Goal: Task Accomplishment & Management: Manage account settings

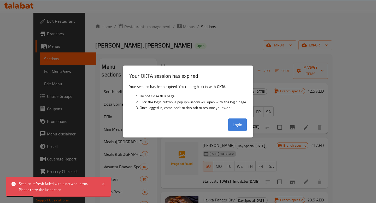
scroll to position [229, 0]
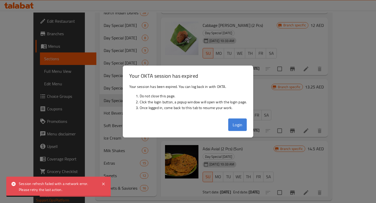
click at [239, 122] on button "Login" at bounding box center [237, 124] width 19 height 13
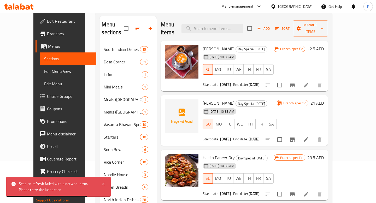
scroll to position [0, 0]
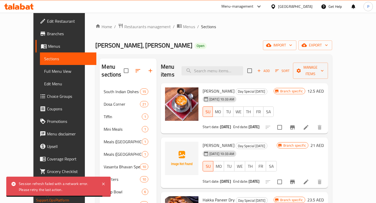
click at [240, 8] on div "Menu-management" at bounding box center [237, 6] width 32 height 6
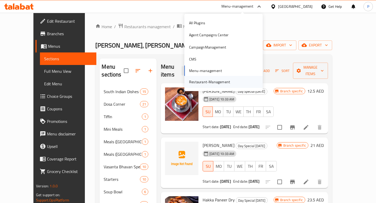
click at [221, 81] on div "Restaurant-Management" at bounding box center [209, 82] width 41 height 6
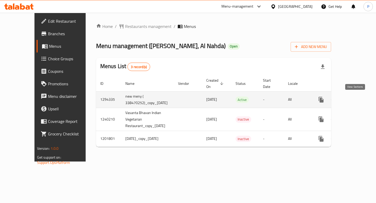
click at [356, 100] on icon "enhanced table" at bounding box center [358, 100] width 6 height 6
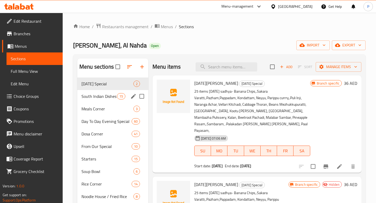
click at [103, 102] on div "South Indian Dishes 15" at bounding box center [112, 96] width 71 height 13
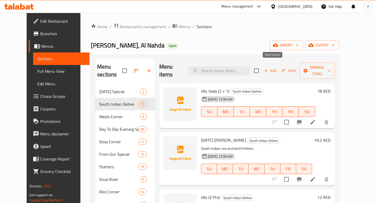
click at [262, 67] on input "checkbox" at bounding box center [256, 70] width 11 height 11
checkbox input "true"
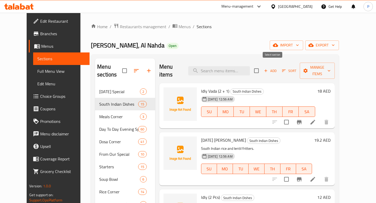
checkbox input "true"
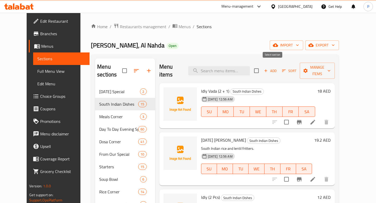
checkbox input "true"
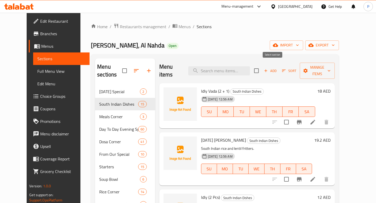
checkbox input "true"
click at [308, 69] on icon "button" at bounding box center [305, 70] width 5 height 5
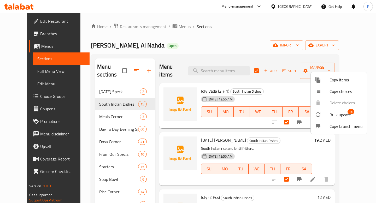
click at [328, 116] on div at bounding box center [322, 114] width 15 height 6
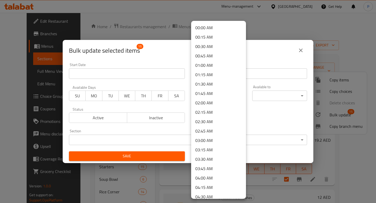
click at [218, 98] on body "​ Menu-management United Arab Emirates Get Help P Edit Restaurant Branches Menu…" at bounding box center [188, 108] width 376 height 190
click at [209, 28] on li "00:00 AM" at bounding box center [218, 27] width 55 height 9
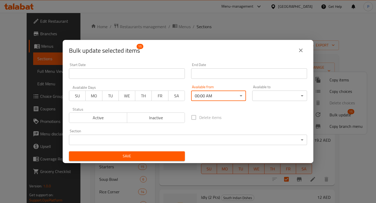
click at [274, 95] on body "​ Menu-management United Arab Emirates Get Help P Edit Restaurant Branches Menu…" at bounding box center [188, 108] width 376 height 190
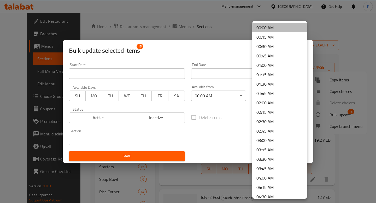
click at [270, 27] on li "00:00 AM" at bounding box center [279, 27] width 55 height 9
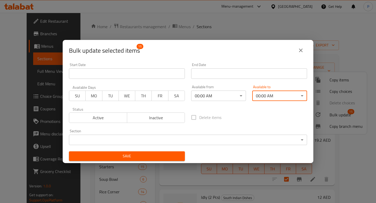
click at [148, 156] on span "Save" at bounding box center [127, 156] width 108 height 7
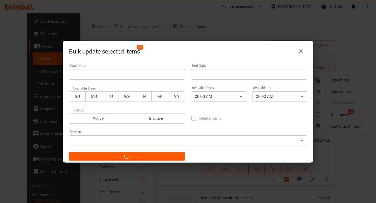
checkbox input "false"
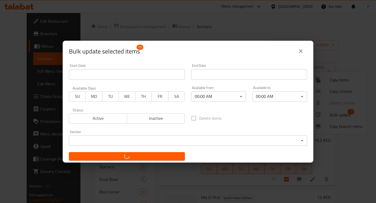
checkbox input "false"
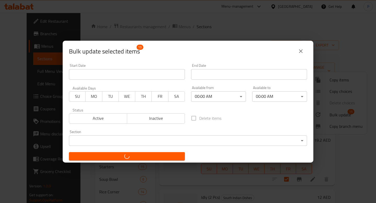
checkbox input "false"
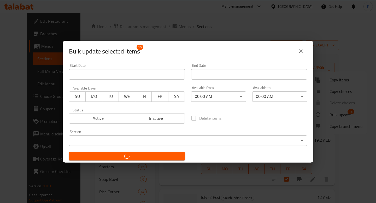
checkbox input "false"
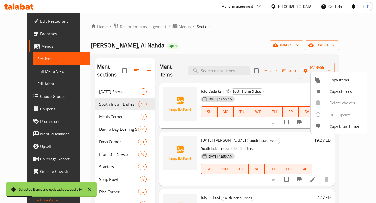
click at [105, 134] on div at bounding box center [188, 101] width 376 height 203
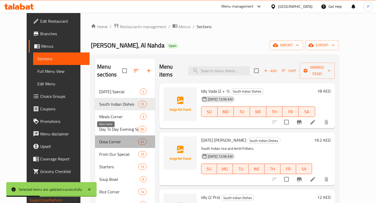
click at [105, 139] on span "Dosa Corner" at bounding box center [118, 142] width 39 height 6
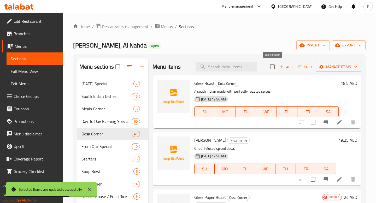
click at [273, 67] on input "checkbox" at bounding box center [272, 66] width 11 height 11
checkbox input "true"
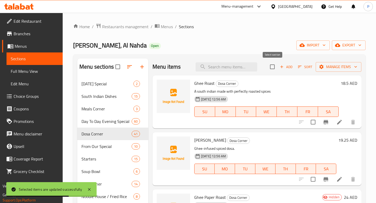
checkbox input "true"
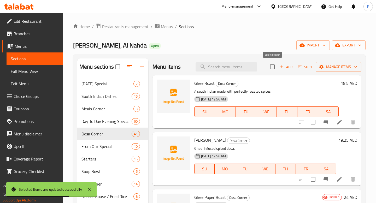
checkbox input "true"
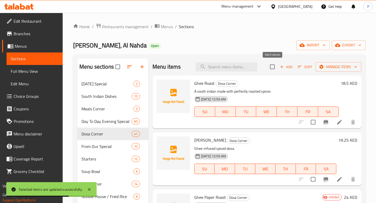
checkbox input "true"
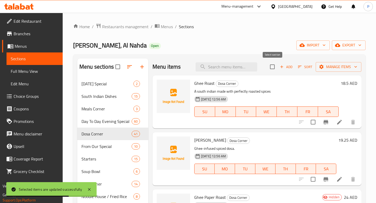
checkbox input "true"
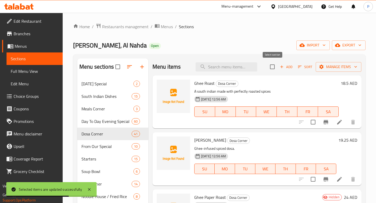
checkbox input "true"
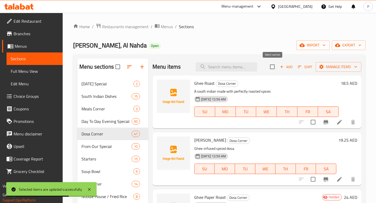
checkbox input "true"
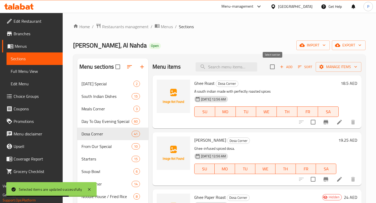
checkbox input "true"
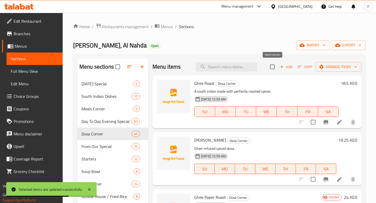
checkbox input "true"
click at [342, 67] on span "Manage items" at bounding box center [338, 67] width 37 height 7
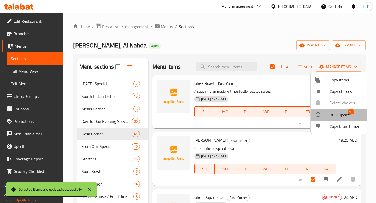
click at [340, 115] on span "Bulk update" at bounding box center [339, 115] width 21 height 6
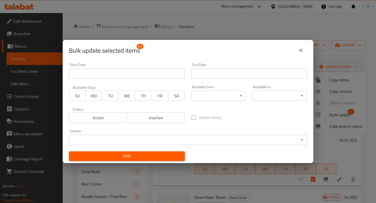
click at [235, 96] on body "Selected items are updated successfully ​ Menu-management United Arab Emirates …" at bounding box center [188, 108] width 376 height 190
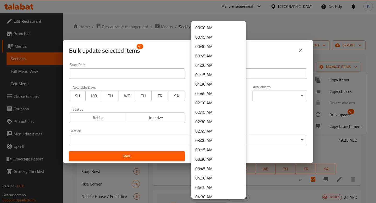
click at [210, 25] on li "00:00 AM" at bounding box center [218, 27] width 55 height 9
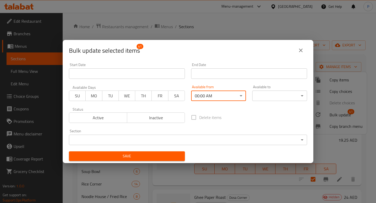
click at [278, 101] on div "Available to ​ ​" at bounding box center [279, 93] width 61 height 22
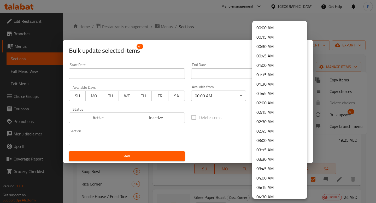
click at [278, 99] on body "​ Menu-management United Arab Emirates Get Help P Edit Restaurant Branches Menu…" at bounding box center [188, 108] width 376 height 190
click at [256, 31] on li "00:00 AM" at bounding box center [279, 27] width 55 height 9
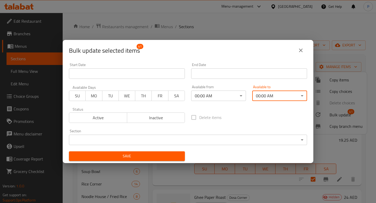
click at [146, 155] on span "Save" at bounding box center [127, 156] width 108 height 7
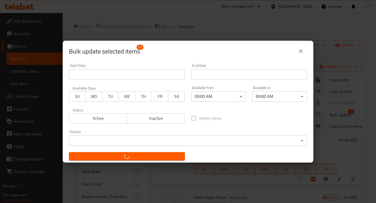
checkbox input "false"
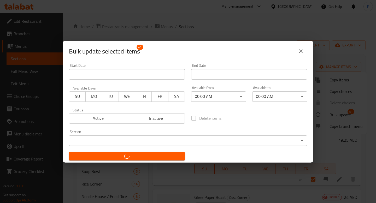
checkbox input "false"
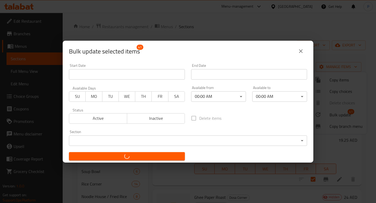
checkbox input "false"
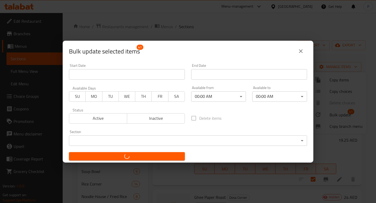
checkbox input "false"
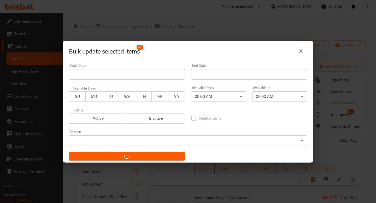
checkbox input "false"
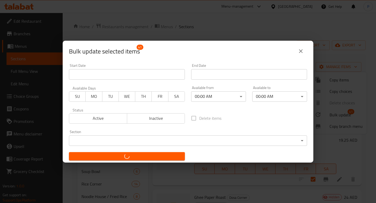
checkbox input "false"
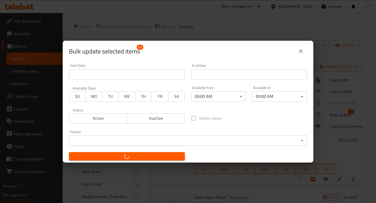
checkbox input "false"
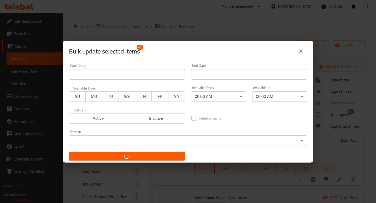
checkbox input "false"
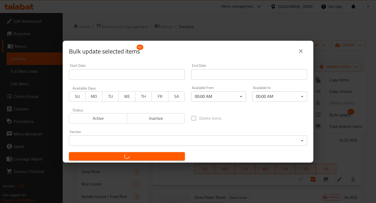
checkbox input "false"
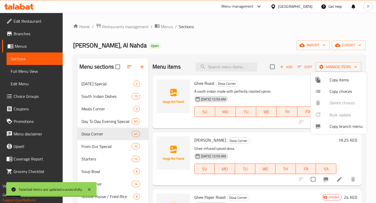
click at [105, 102] on div at bounding box center [188, 101] width 376 height 203
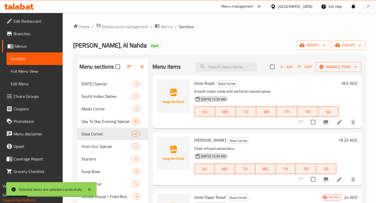
click at [104, 99] on div "South Indian Dishes 15" at bounding box center [112, 96] width 71 height 13
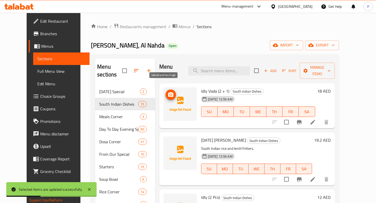
click at [168, 92] on icon "upload picture" at bounding box center [170, 94] width 5 height 5
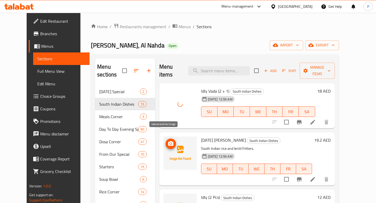
click at [170, 143] on circle "upload picture" at bounding box center [171, 144] width 2 height 2
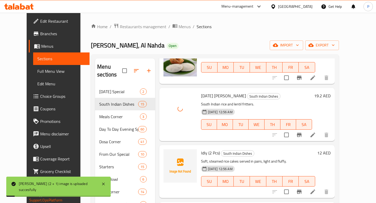
scroll to position [46, 0]
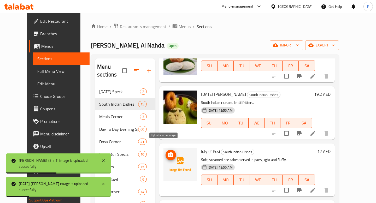
click at [165, 152] on span "upload picture" at bounding box center [170, 155] width 10 height 6
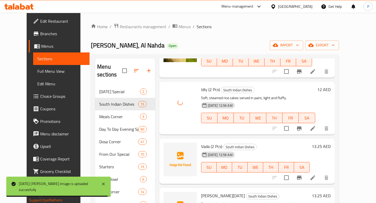
scroll to position [116, 0]
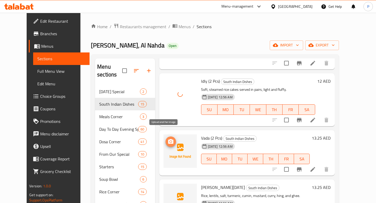
click at [168, 139] on icon "upload picture" at bounding box center [170, 141] width 5 height 5
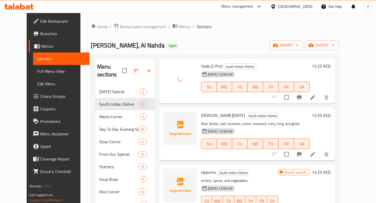
scroll to position [189, 0]
click at [168, 115] on icon "upload picture" at bounding box center [171, 118] width 6 height 6
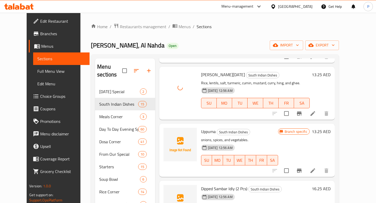
scroll to position [229, 0]
click at [168, 132] on icon "upload picture" at bounding box center [170, 134] width 5 height 5
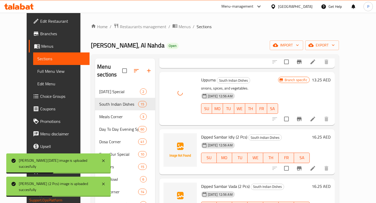
scroll to position [283, 0]
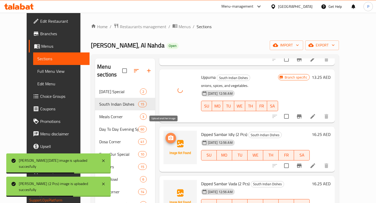
click at [168, 135] on icon "upload picture" at bounding box center [170, 137] width 5 height 5
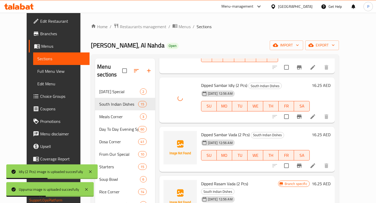
scroll to position [336, 0]
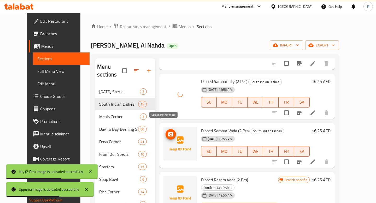
click at [165, 129] on button "upload picture" at bounding box center [170, 134] width 10 height 10
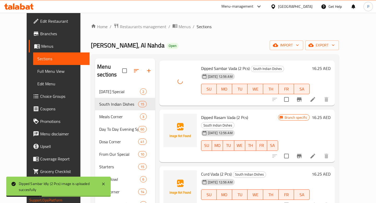
scroll to position [399, 0]
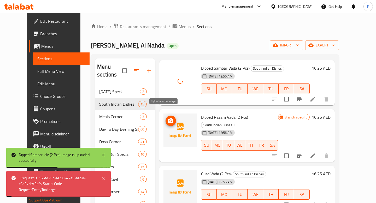
click at [168, 118] on icon "upload picture" at bounding box center [170, 120] width 5 height 5
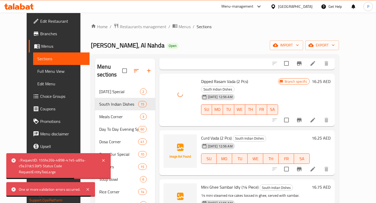
scroll to position [437, 0]
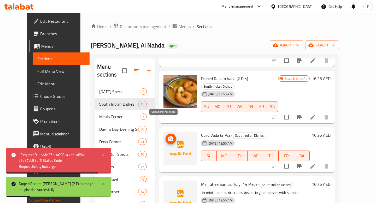
click at [168, 136] on icon "upload picture" at bounding box center [171, 139] width 6 height 6
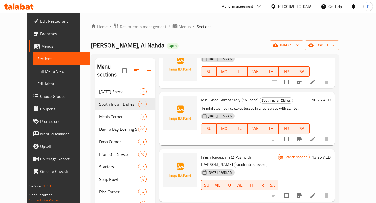
scroll to position [531, 0]
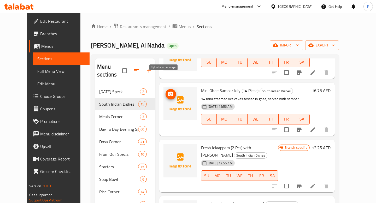
click at [166, 89] on button "upload picture" at bounding box center [170, 94] width 10 height 10
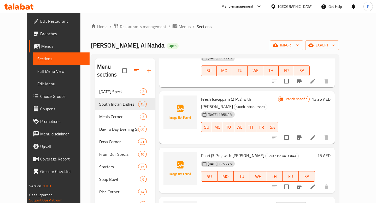
scroll to position [579, 0]
click at [168, 100] on icon "upload picture" at bounding box center [170, 102] width 5 height 5
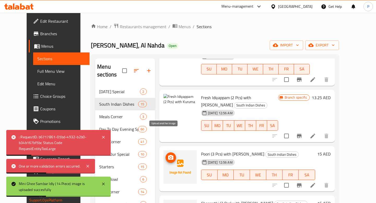
click at [168, 155] on icon "upload picture" at bounding box center [170, 157] width 5 height 5
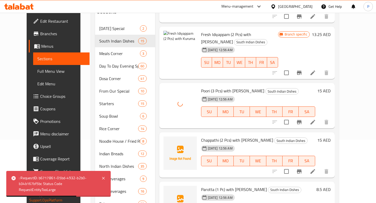
scroll to position [79, 0]
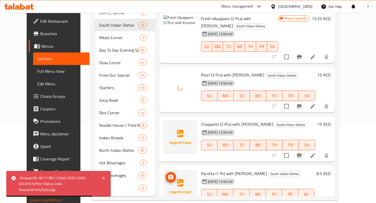
click at [170, 176] on circle "upload picture" at bounding box center [171, 177] width 2 height 2
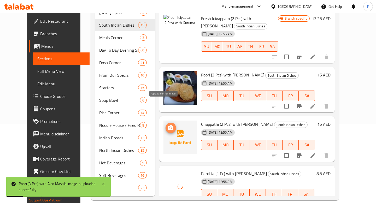
click at [168, 125] on icon "upload picture" at bounding box center [170, 127] width 5 height 5
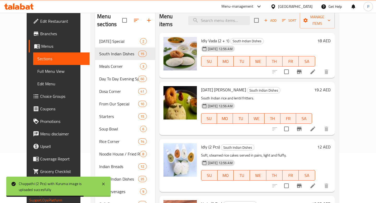
scroll to position [42, 0]
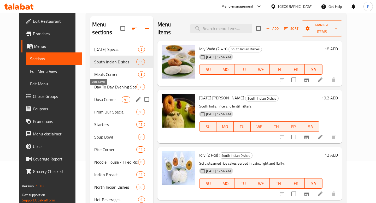
click at [95, 96] on span "Dosa Corner" at bounding box center [107, 99] width 27 height 6
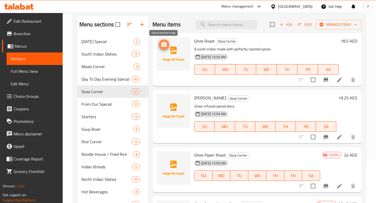
click at [164, 43] on icon "upload picture" at bounding box center [163, 44] width 5 height 5
click at [102, 66] on span "Meals Corner" at bounding box center [99, 66] width 37 height 6
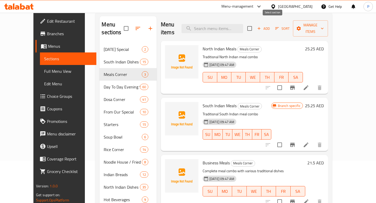
click at [255, 25] on input "checkbox" at bounding box center [249, 28] width 11 height 11
checkbox input "true"
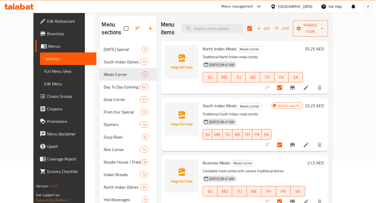
click at [324, 26] on span "Manage items" at bounding box center [310, 28] width 27 height 13
click at [330, 72] on span "Bulk update" at bounding box center [339, 72] width 21 height 6
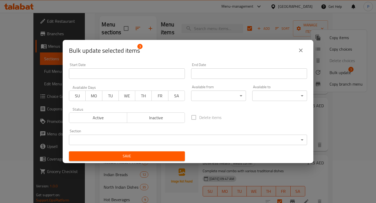
click at [220, 96] on body "​ Menu-management United Arab Emirates Get Help P Edit Restaurant Branches Menu…" at bounding box center [188, 66] width 376 height 190
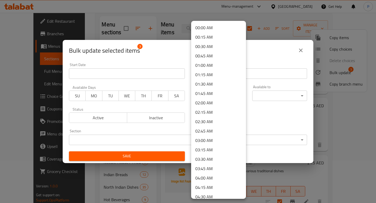
click at [207, 29] on li "00:00 AM" at bounding box center [218, 27] width 55 height 9
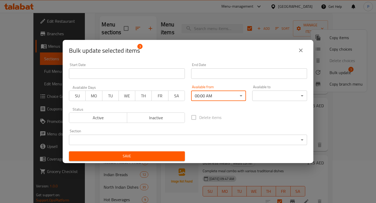
click at [277, 99] on body "​ Menu-management United Arab Emirates Get Help P Edit Restaurant Branches Menu…" at bounding box center [188, 66] width 376 height 190
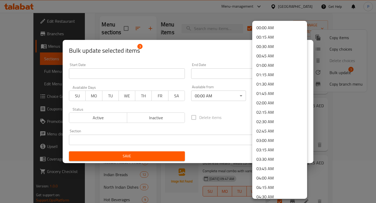
click at [264, 27] on li "00:00 AM" at bounding box center [279, 27] width 55 height 9
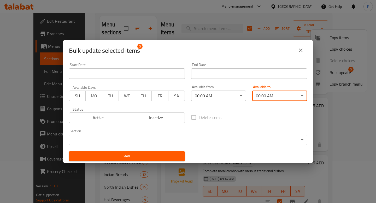
click at [145, 159] on span "Save" at bounding box center [127, 156] width 108 height 7
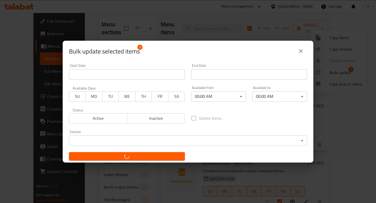
checkbox input "false"
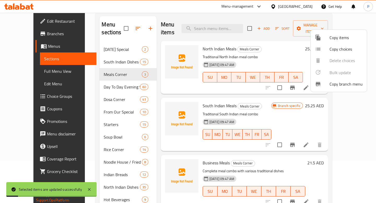
click at [106, 84] on div at bounding box center [188, 101] width 376 height 203
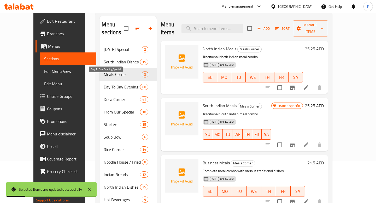
click at [110, 84] on span "Day To Day Evening Special" at bounding box center [122, 87] width 36 height 6
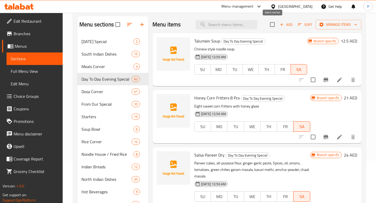
click at [271, 26] on input "checkbox" at bounding box center [272, 24] width 11 height 11
checkbox input "true"
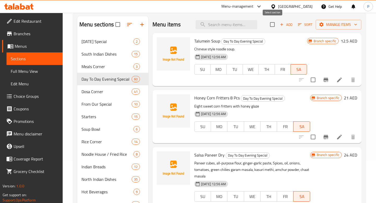
checkbox input "true"
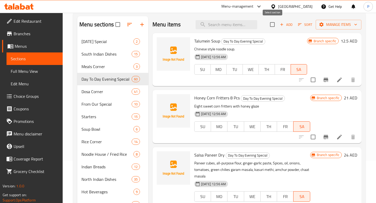
checkbox input "true"
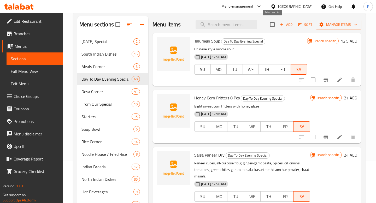
checkbox input "true"
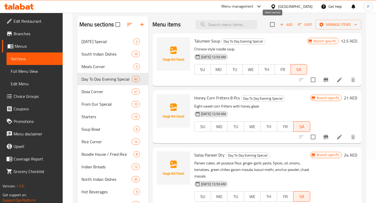
checkbox input "true"
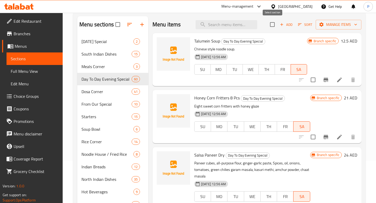
checkbox input "true"
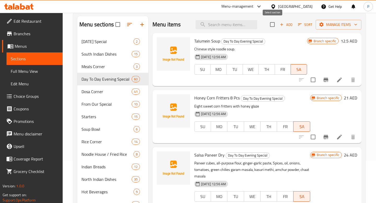
checkbox input "true"
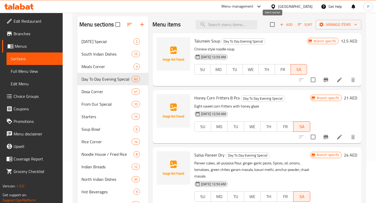
checkbox input "true"
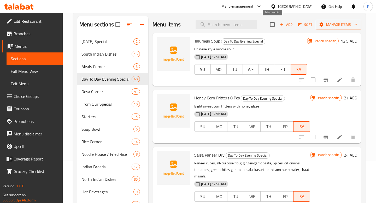
checkbox input "true"
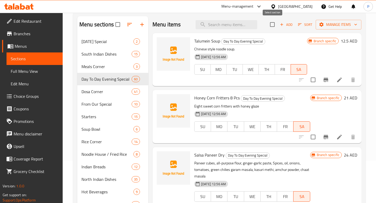
checkbox input "true"
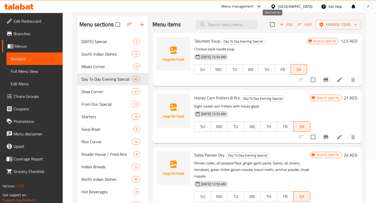
checkbox input "true"
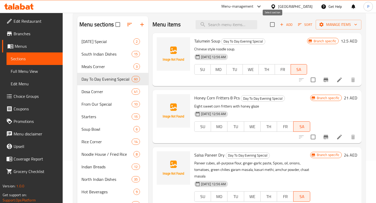
checkbox input "true"
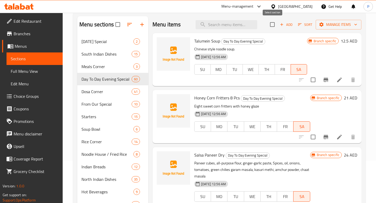
checkbox input "true"
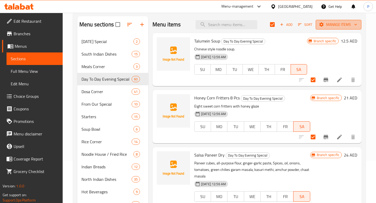
click at [322, 24] on icon "button" at bounding box center [321, 24] width 4 height 4
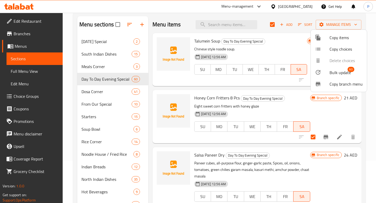
click at [322, 72] on div at bounding box center [322, 72] width 15 height 6
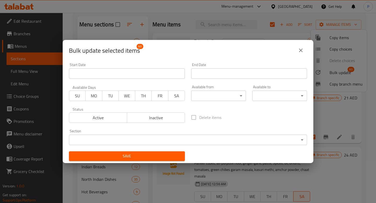
click at [204, 93] on body "​ Menu-management United Arab Emirates Get Help P Edit Restaurant Branches Menu…" at bounding box center [188, 66] width 376 height 190
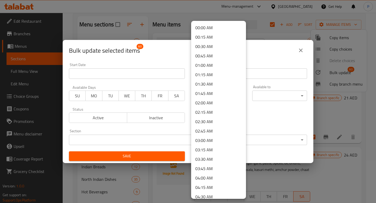
click at [206, 29] on li "00:00 AM" at bounding box center [218, 27] width 55 height 9
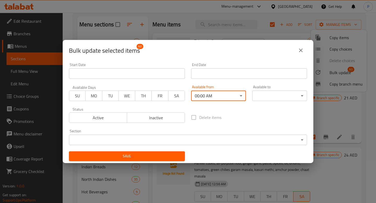
click at [288, 98] on body "​ Menu-management United Arab Emirates Get Help P Edit Restaurant Branches Menu…" at bounding box center [188, 66] width 376 height 190
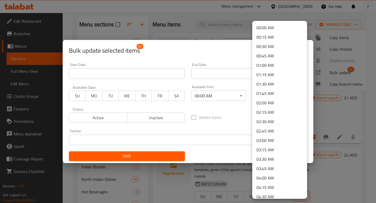
click at [265, 29] on li "00:00 AM" at bounding box center [279, 27] width 55 height 9
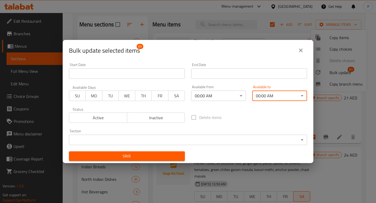
click at [153, 158] on span "Save" at bounding box center [127, 156] width 108 height 7
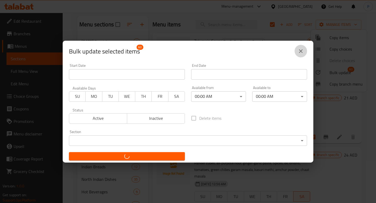
click at [298, 50] on icon "close" at bounding box center [301, 51] width 6 height 6
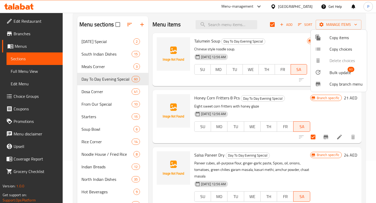
click at [103, 91] on div at bounding box center [188, 101] width 376 height 203
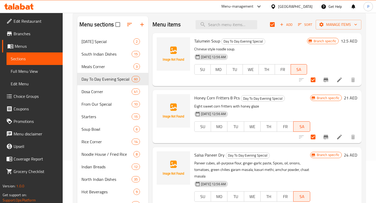
click at [103, 96] on div "Dosa Corner 41" at bounding box center [112, 91] width 71 height 13
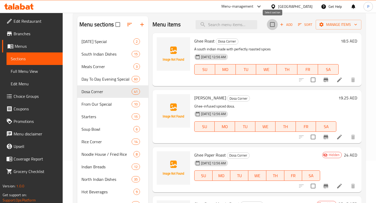
click at [274, 28] on input "checkbox" at bounding box center [272, 24] width 11 height 11
checkbox input "true"
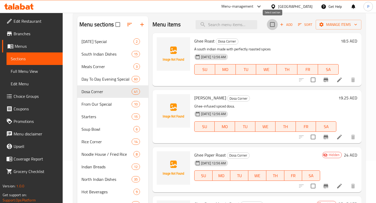
checkbox input "true"
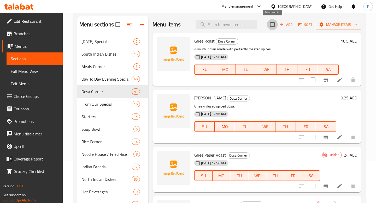
checkbox input "true"
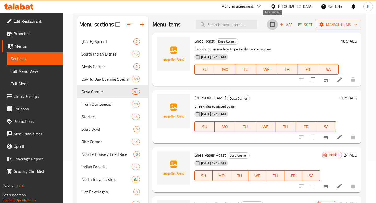
checkbox input "true"
click at [347, 25] on span "Manage items" at bounding box center [338, 24] width 37 height 7
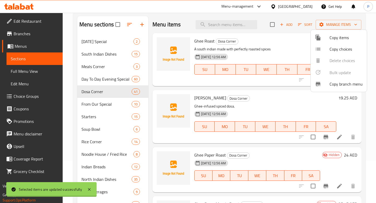
click at [332, 73] on ul "Copy items Copy choices Delete choices Bulk update 0 Copy branch menu" at bounding box center [339, 61] width 56 height 62
click at [81, 101] on div at bounding box center [188, 101] width 376 height 203
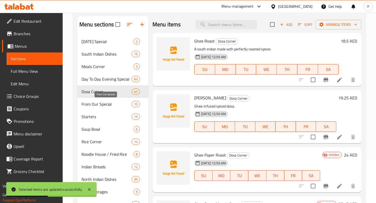
click at [98, 106] on span "From Our Special" at bounding box center [106, 104] width 50 height 6
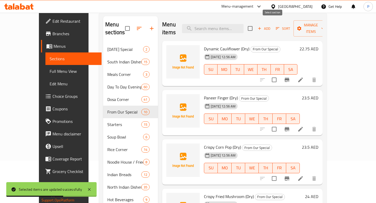
click at [255, 26] on input "checkbox" at bounding box center [250, 28] width 11 height 11
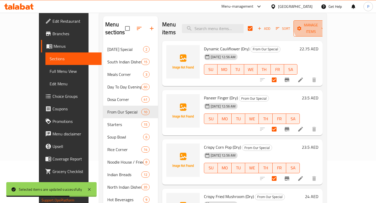
click at [324, 23] on span "Manage items" at bounding box center [311, 28] width 27 height 13
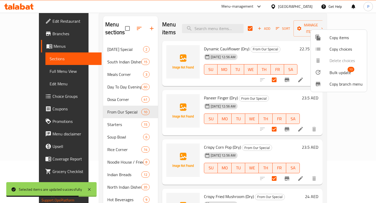
click at [327, 68] on li "Bulk update 10" at bounding box center [339, 72] width 56 height 12
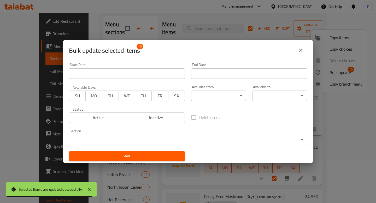
click at [222, 96] on body "Selected items are updated successfully ​ Menu-management United Arab Emirates …" at bounding box center [188, 66] width 376 height 190
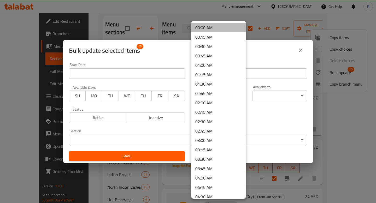
click at [211, 31] on li "00:00 AM" at bounding box center [218, 27] width 55 height 9
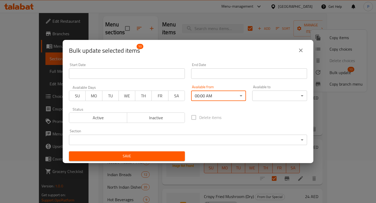
click at [276, 92] on body "​ Menu-management United Arab Emirates Get Help P Edit Restaurant Branches Menu…" at bounding box center [188, 66] width 376 height 190
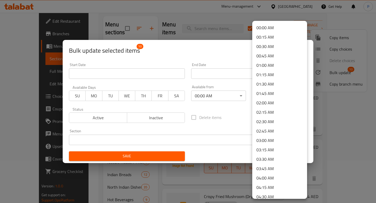
click at [266, 30] on li "00:00 AM" at bounding box center [279, 27] width 55 height 9
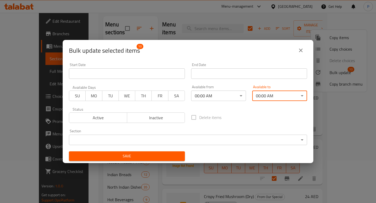
click at [162, 154] on span "Save" at bounding box center [127, 156] width 108 height 7
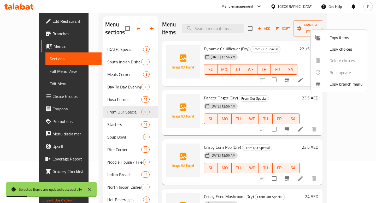
click at [104, 118] on div at bounding box center [188, 101] width 376 height 203
click at [107, 121] on span "Starters" at bounding box center [124, 124] width 34 height 6
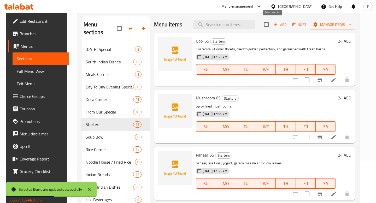
click at [267, 27] on input "checkbox" at bounding box center [266, 24] width 11 height 11
click at [346, 25] on span "Manage items" at bounding box center [332, 24] width 37 height 7
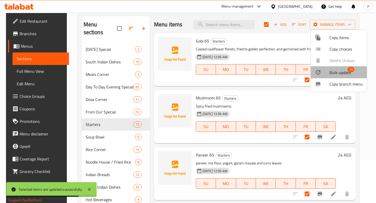
click at [329, 70] on span "Bulk update" at bounding box center [339, 72] width 21 height 6
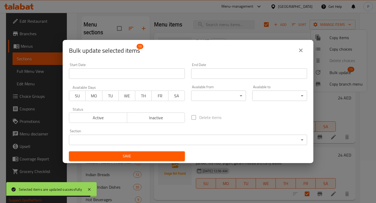
click at [207, 94] on body "Selected items are updated successfully ​ Menu-management United Arab Emirates …" at bounding box center [188, 66] width 376 height 190
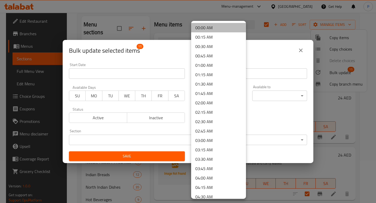
click at [214, 32] on li "00:00 AM" at bounding box center [218, 27] width 55 height 9
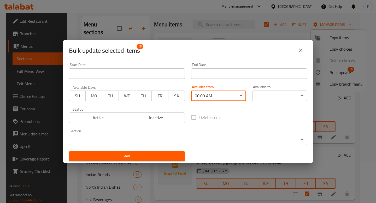
click at [282, 102] on div "Available to ​ ​" at bounding box center [279, 93] width 61 height 22
click at [280, 94] on body "​ Menu-management United Arab Emirates Get Help P Edit Restaurant Branches Menu…" at bounding box center [188, 66] width 376 height 190
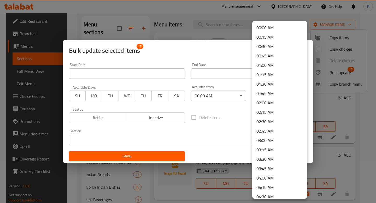
click at [268, 28] on li "00:00 AM" at bounding box center [279, 27] width 55 height 9
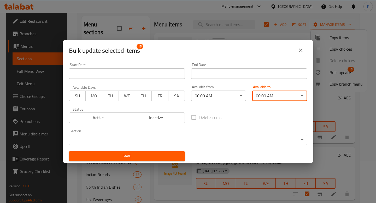
click at [159, 150] on div "Save" at bounding box center [127, 156] width 122 height 16
click at [159, 154] on span "Save" at bounding box center [127, 156] width 108 height 7
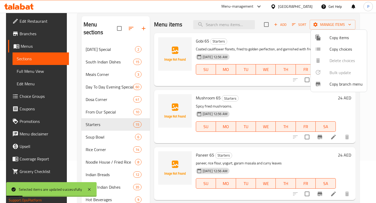
click at [101, 130] on div at bounding box center [188, 101] width 376 height 203
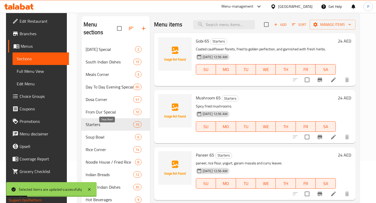
click at [101, 134] on span "Soup Bowl" at bounding box center [110, 137] width 49 height 6
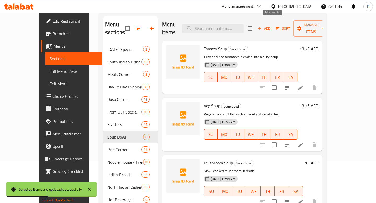
click at [255, 26] on input "checkbox" at bounding box center [250, 28] width 11 height 11
click at [324, 22] on span "Manage items" at bounding box center [311, 28] width 27 height 13
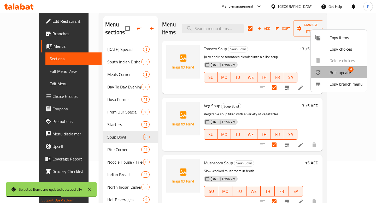
click at [327, 70] on div at bounding box center [322, 72] width 15 height 6
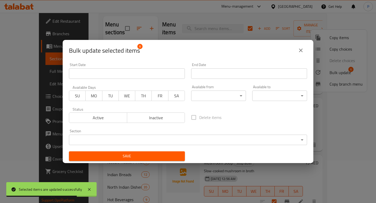
click at [214, 98] on body "Selected items are updated successfully ​ Menu-management United Arab Emirates …" at bounding box center [188, 66] width 376 height 190
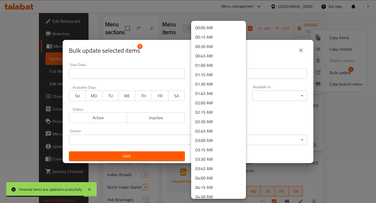
click at [207, 28] on li "00:00 AM" at bounding box center [218, 27] width 55 height 9
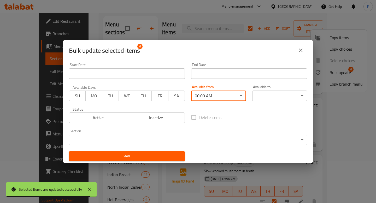
click at [270, 96] on body "Selected items are updated successfully ​ Menu-management United Arab Emirates …" at bounding box center [188, 66] width 376 height 190
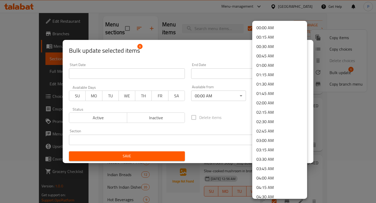
click at [260, 31] on li "00:00 AM" at bounding box center [279, 27] width 55 height 9
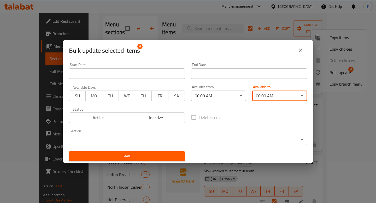
click at [171, 153] on span "Save" at bounding box center [127, 156] width 108 height 7
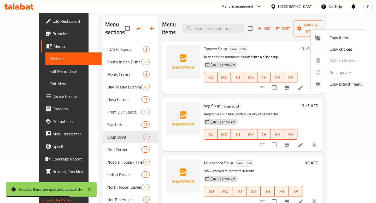
click at [150, 66] on div at bounding box center [188, 101] width 376 height 203
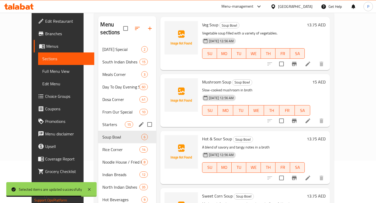
scroll to position [79, 0]
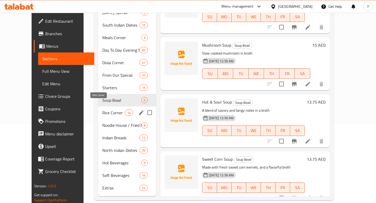
click at [110, 110] on span "Rice Corner" at bounding box center [113, 113] width 22 height 6
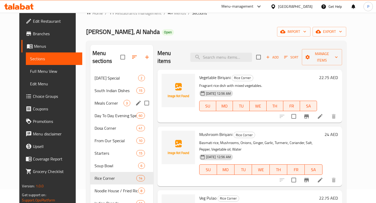
scroll to position [79, 0]
